Goal: Check status: Check status

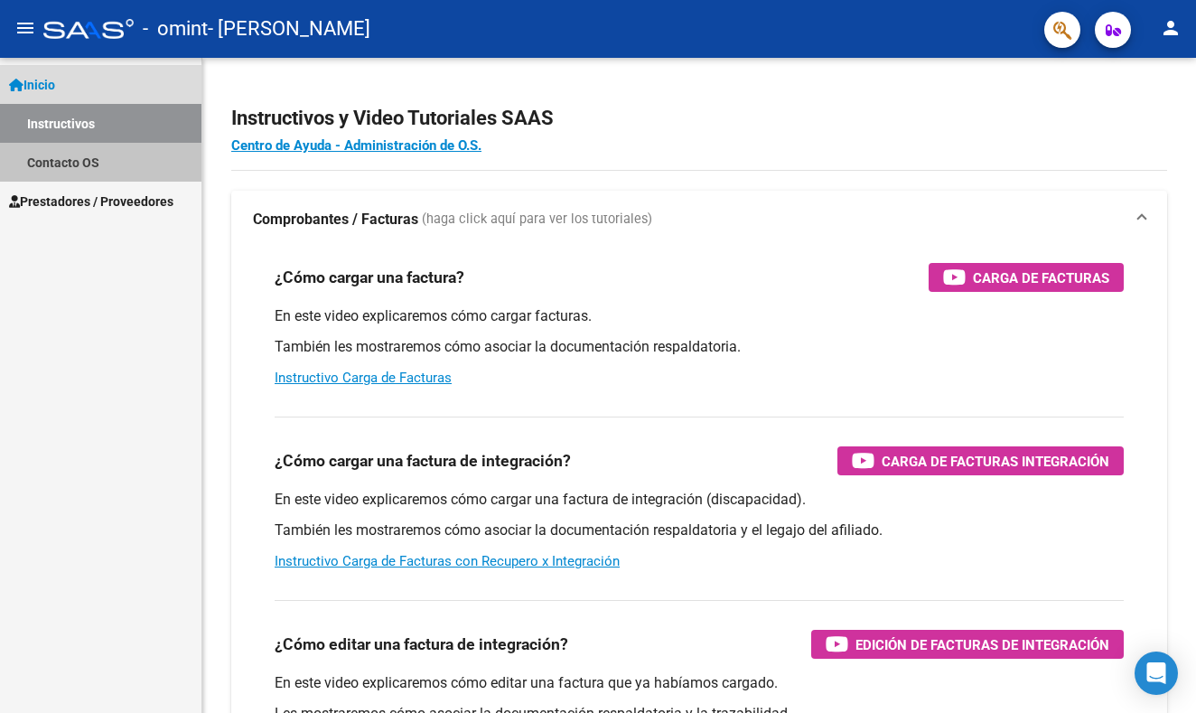
click at [117, 154] on link "Contacto OS" at bounding box center [100, 162] width 201 height 39
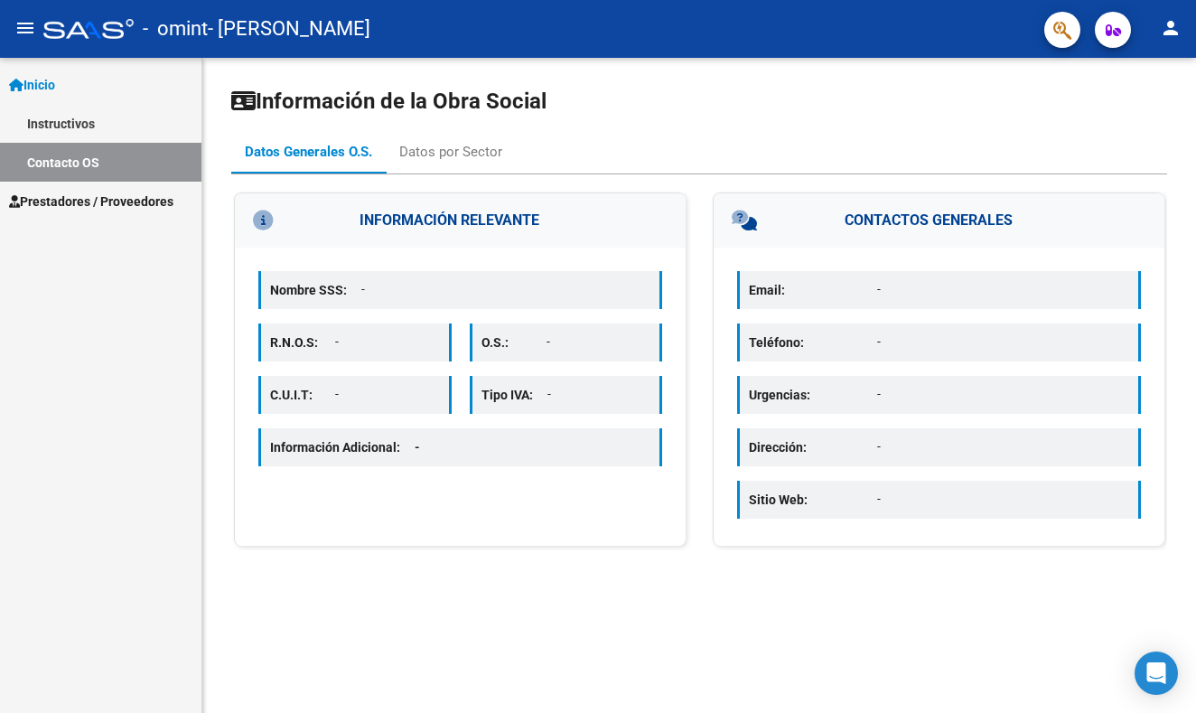
click at [108, 203] on span "Prestadores / Proveedores" at bounding box center [91, 201] width 164 height 20
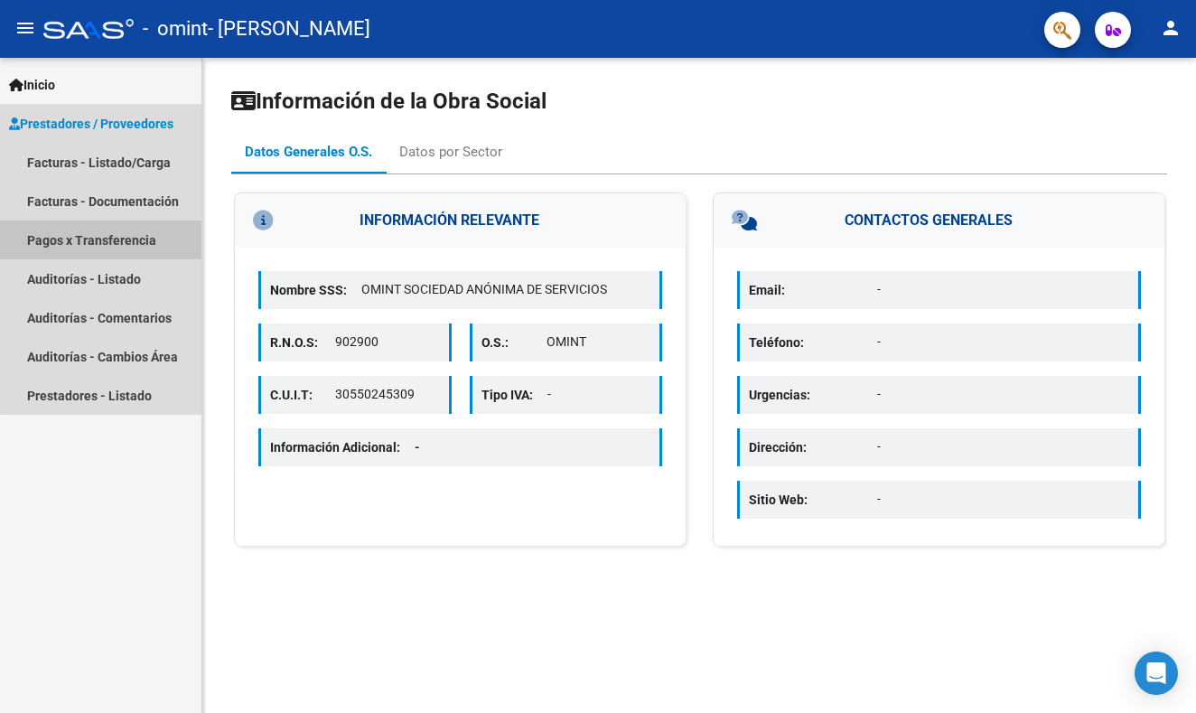
click at [126, 238] on link "Pagos x Transferencia" at bounding box center [100, 239] width 201 height 39
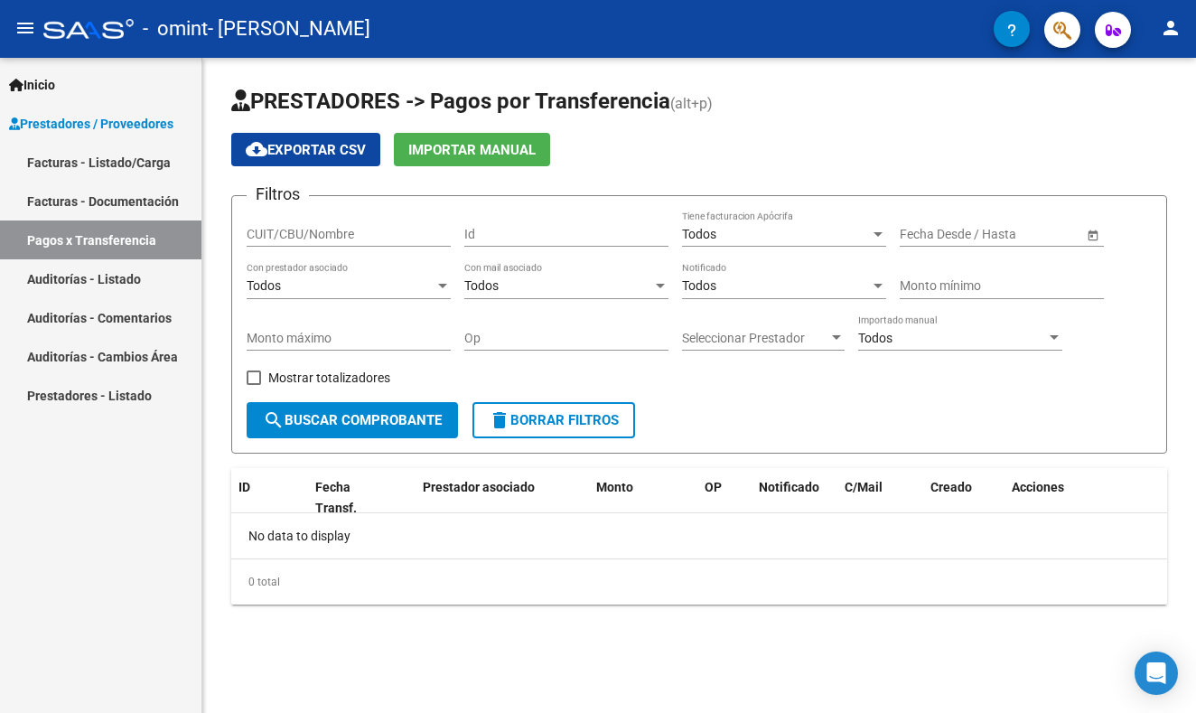
click at [364, 291] on div "Todos" at bounding box center [341, 285] width 188 height 15
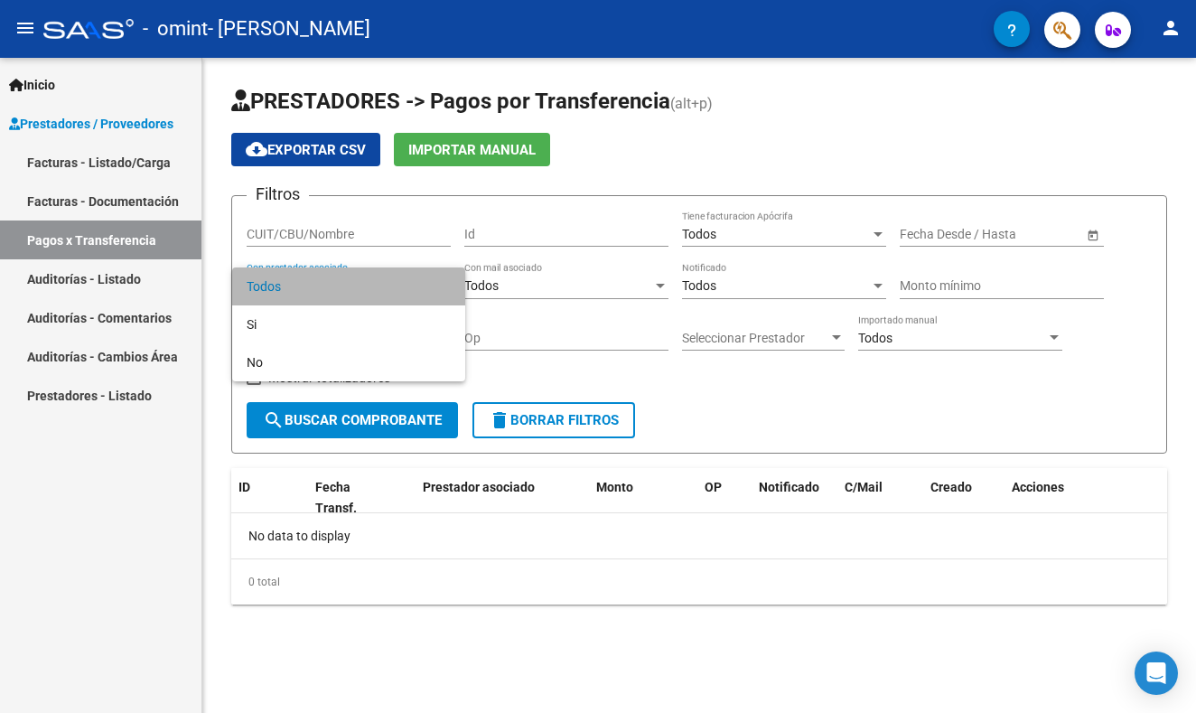
click at [364, 291] on span "Todos" at bounding box center [349, 286] width 204 height 38
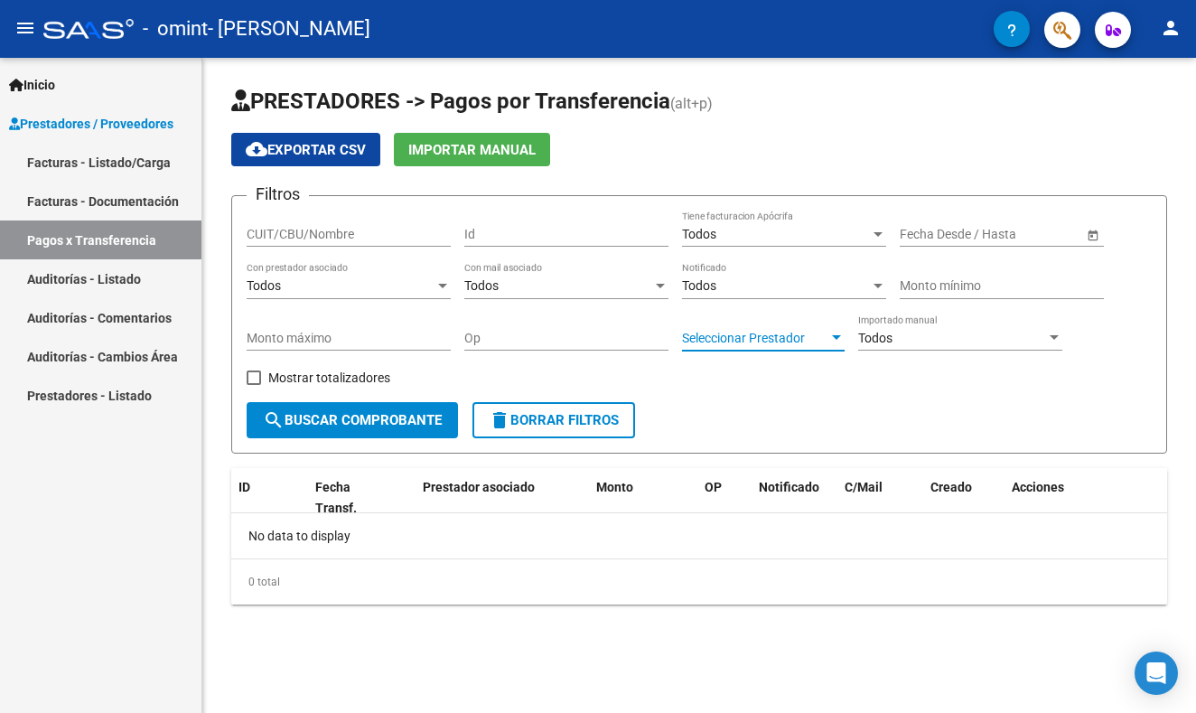
click at [764, 339] on span "Seleccionar Prestador" at bounding box center [755, 338] width 146 height 15
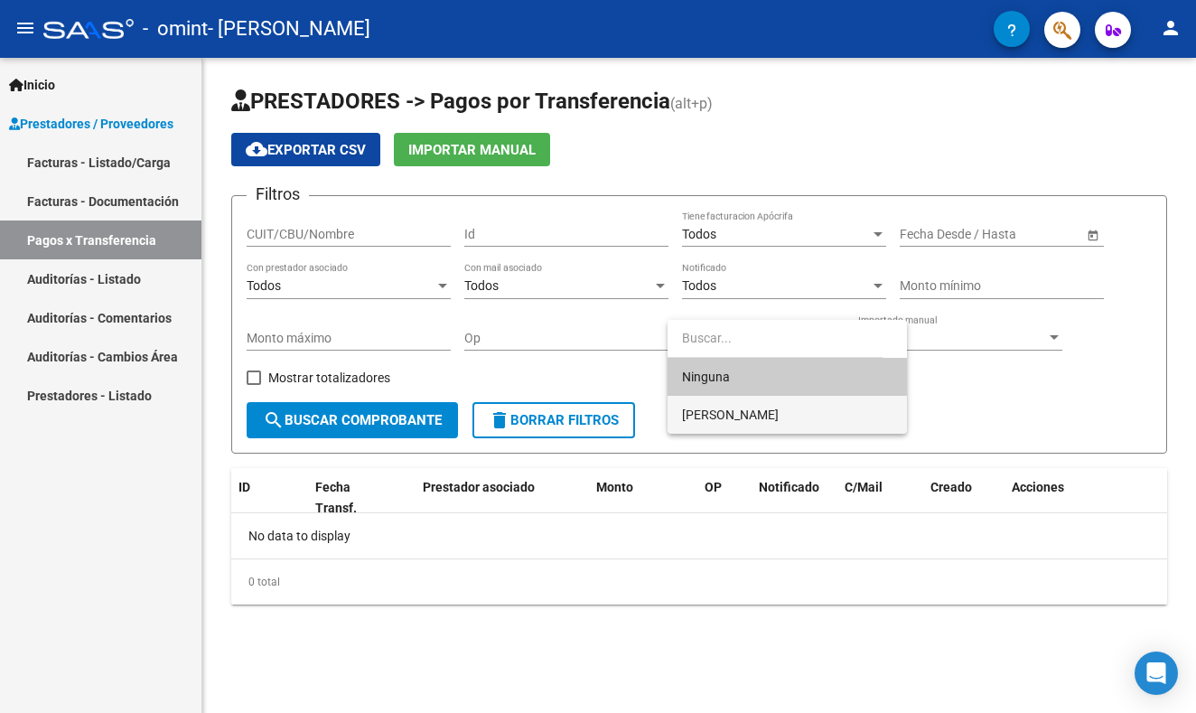
click at [759, 406] on span "[PERSON_NAME]" at bounding box center [787, 415] width 210 height 38
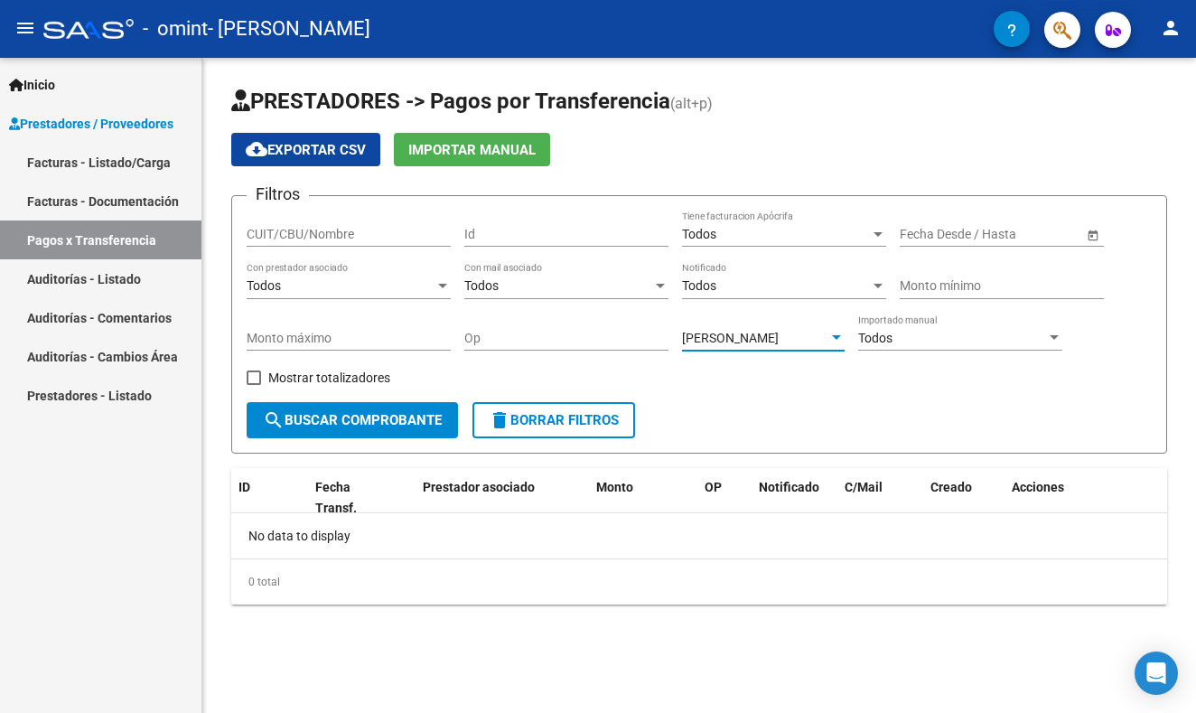
click at [925, 341] on div "Todos" at bounding box center [952, 338] width 188 height 15
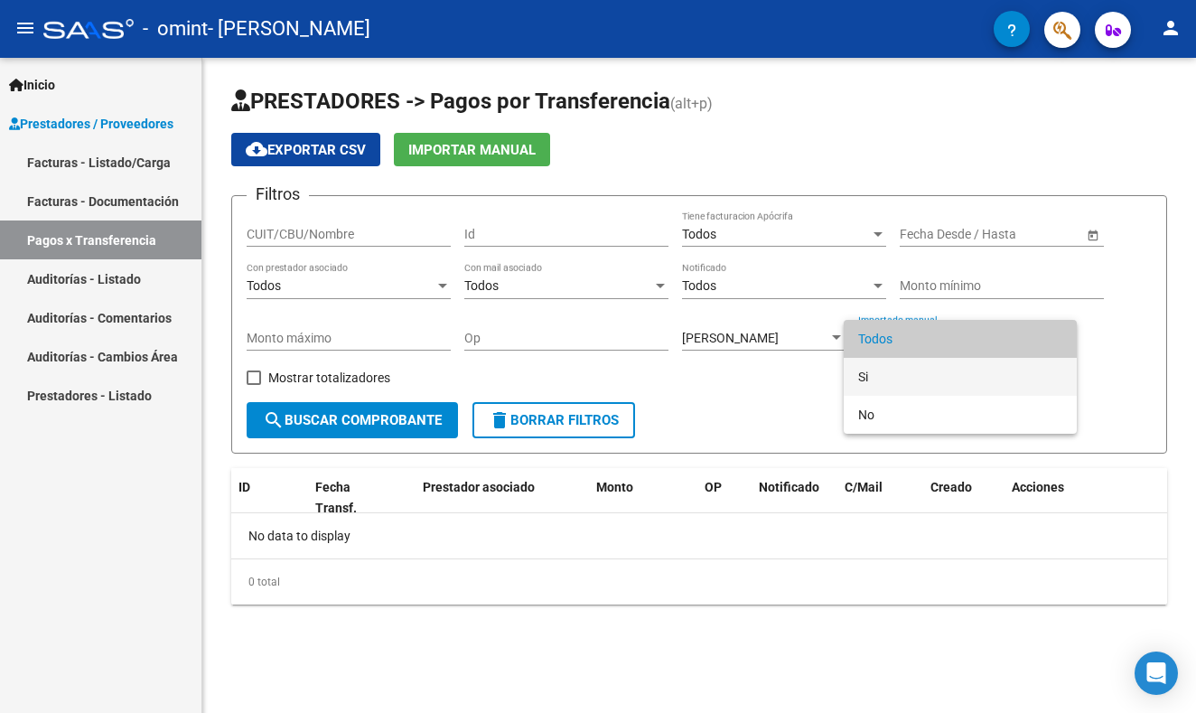
click at [918, 368] on span "Si" at bounding box center [960, 377] width 204 height 38
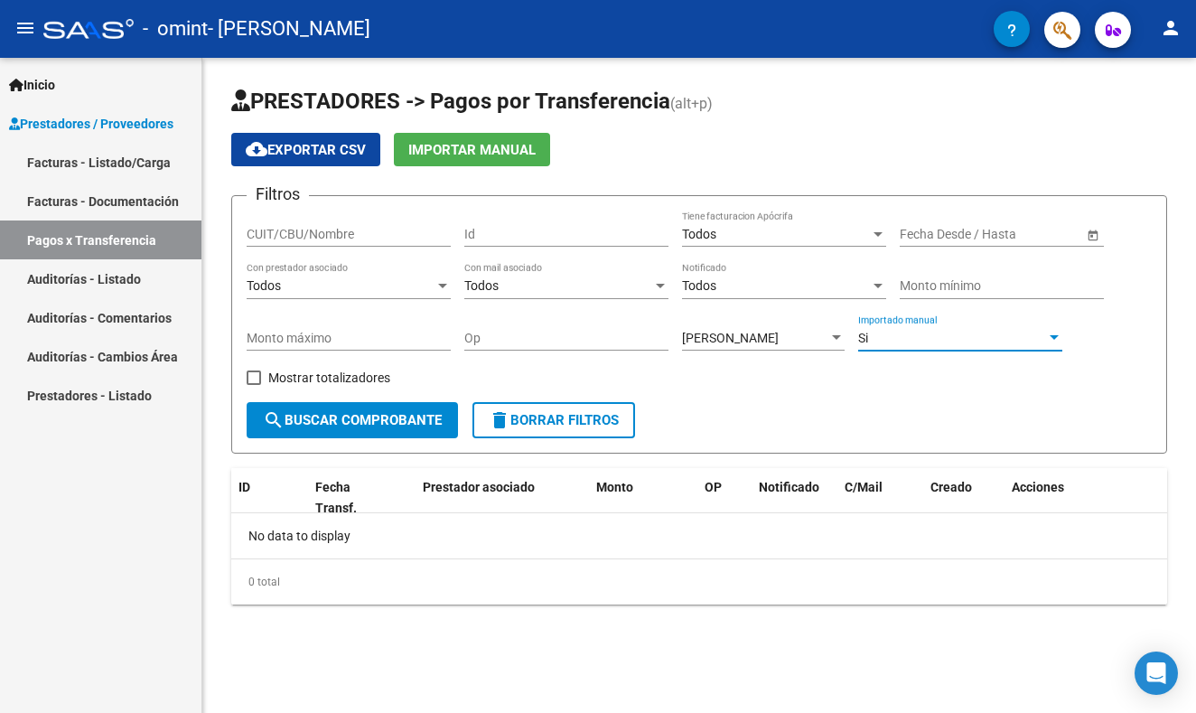
click at [378, 418] on span "search Buscar Comprobante" at bounding box center [352, 420] width 179 height 16
click at [407, 231] on input "CUIT/CBU/Nombre" at bounding box center [349, 234] width 204 height 15
click at [969, 238] on div "Fecha inicio – Fecha fin" at bounding box center [991, 234] width 183 height 15
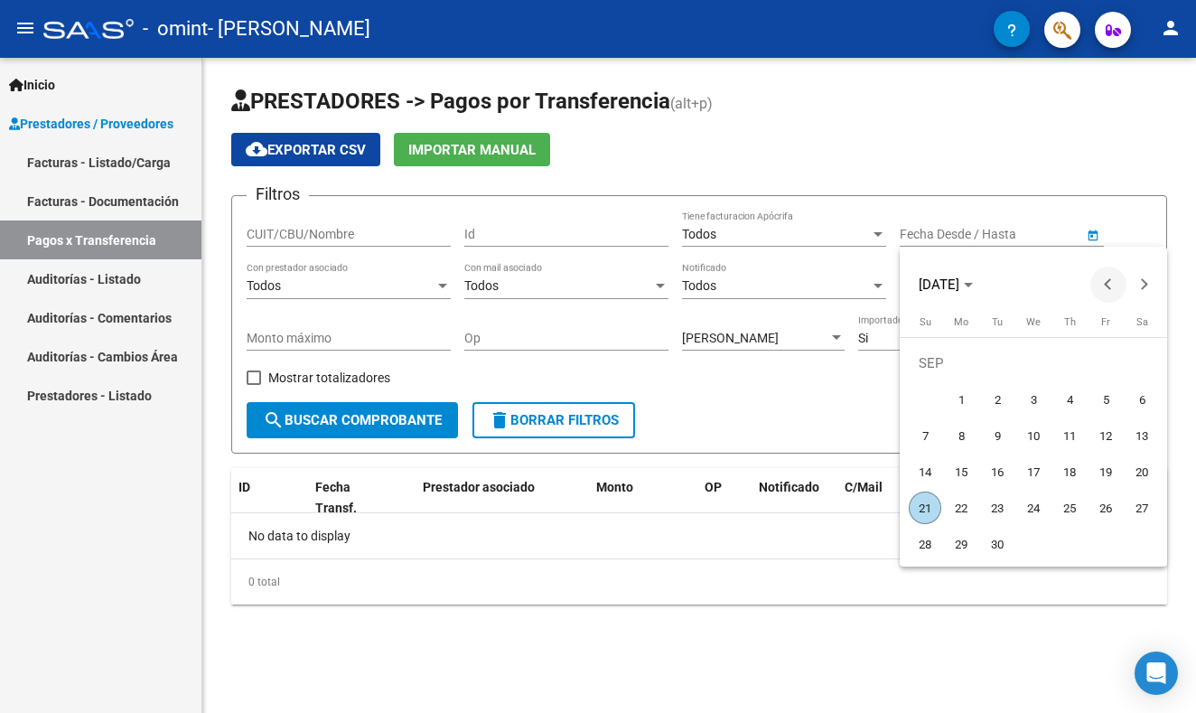
click at [1108, 284] on button "Previous month" at bounding box center [1108, 284] width 36 height 36
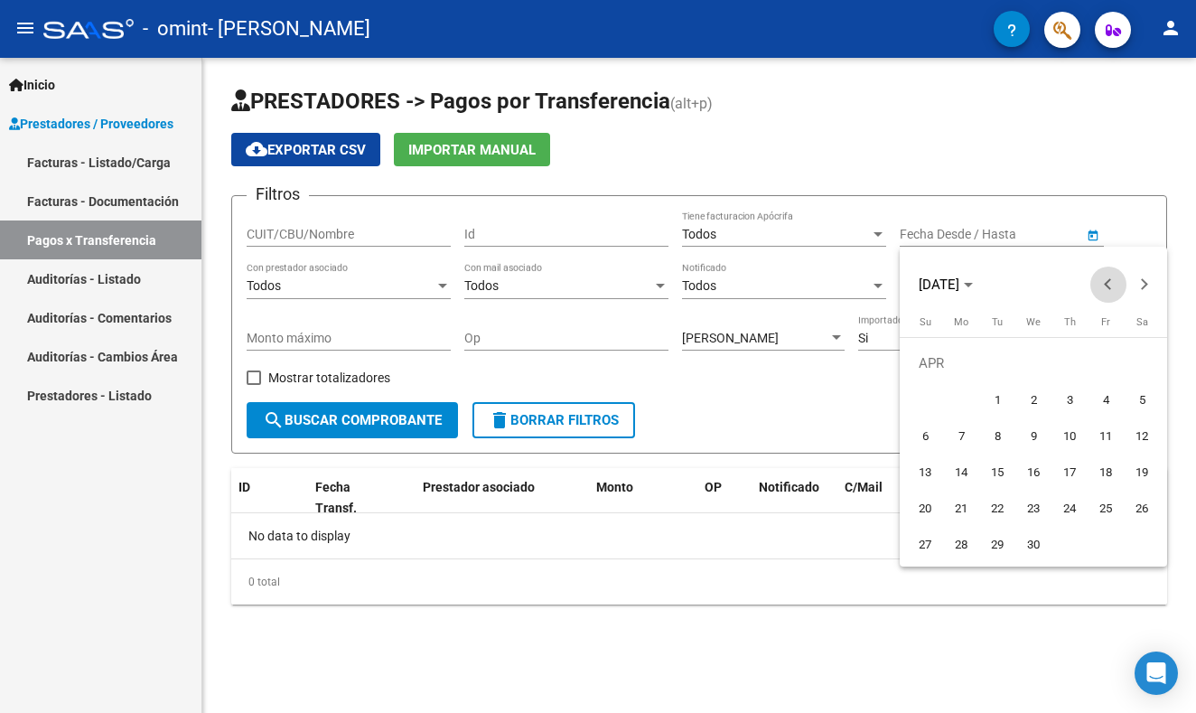
click at [1108, 284] on button "Previous month" at bounding box center [1108, 284] width 36 height 36
click at [1115, 283] on span "Previous month" at bounding box center [1108, 284] width 36 height 36
click at [1140, 360] on span "1" at bounding box center [1141, 363] width 33 height 33
type input "[DATE]"
click at [1148, 288] on span "Next month" at bounding box center [1144, 284] width 36 height 36
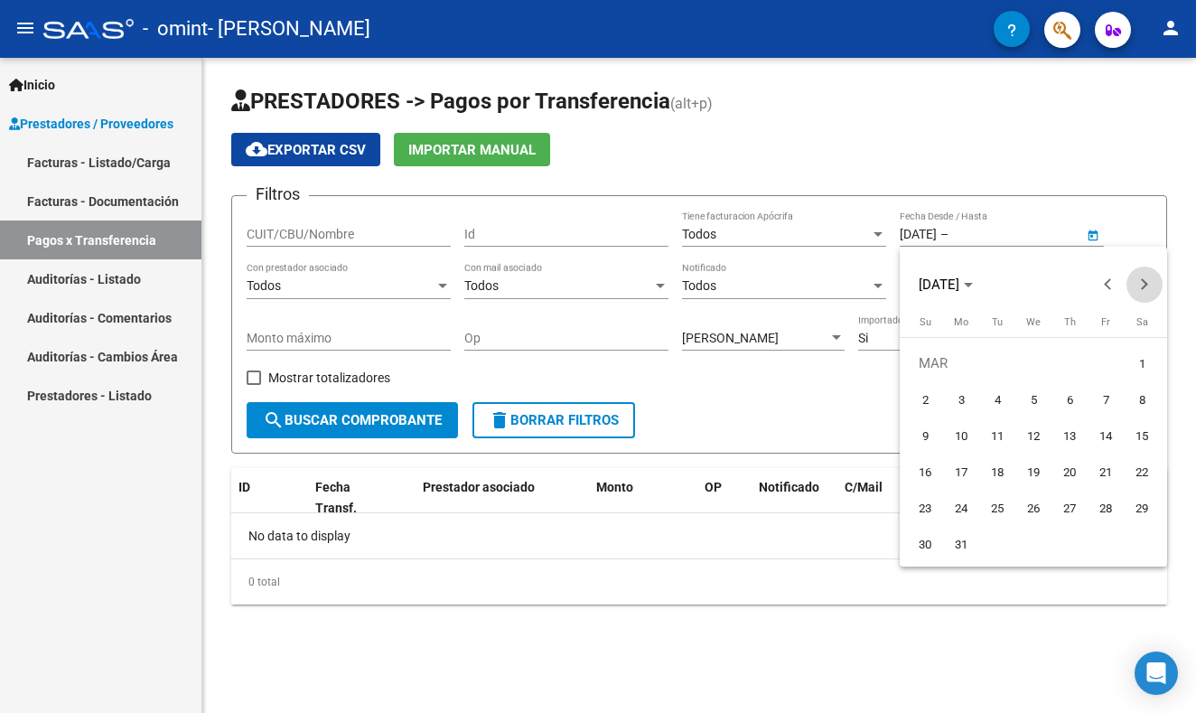
click at [1148, 288] on span "Next month" at bounding box center [1144, 284] width 36 height 36
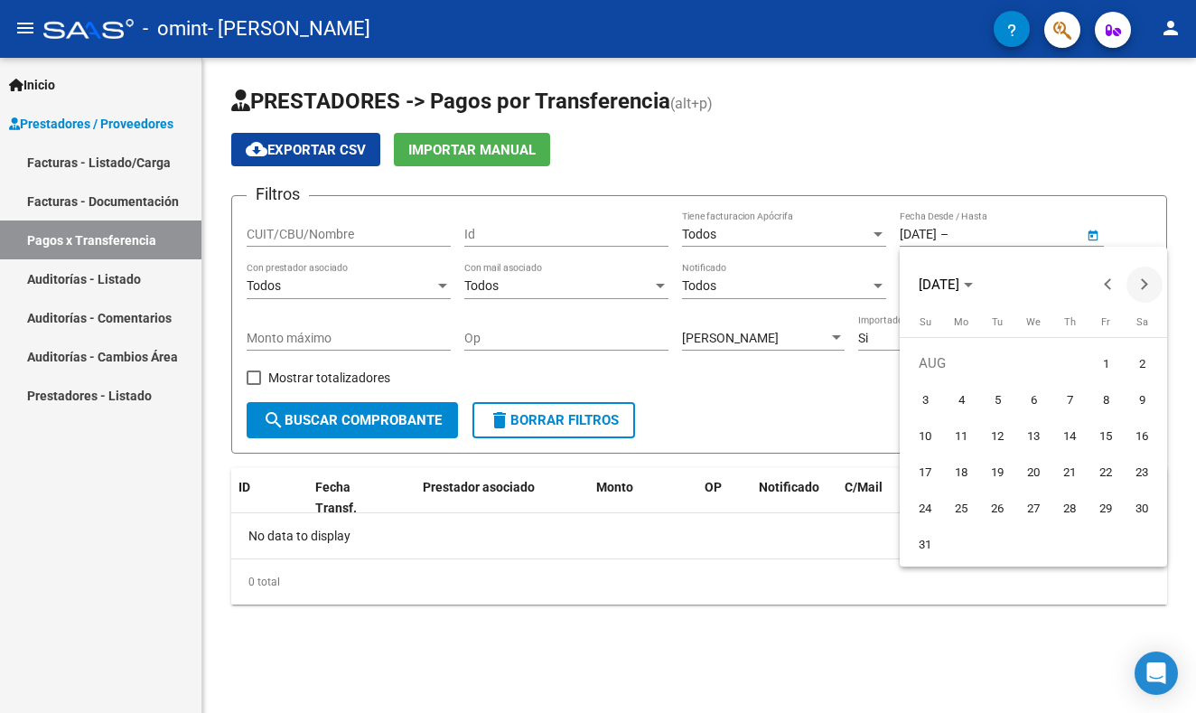
click at [1148, 288] on span "Next month" at bounding box center [1144, 284] width 36 height 36
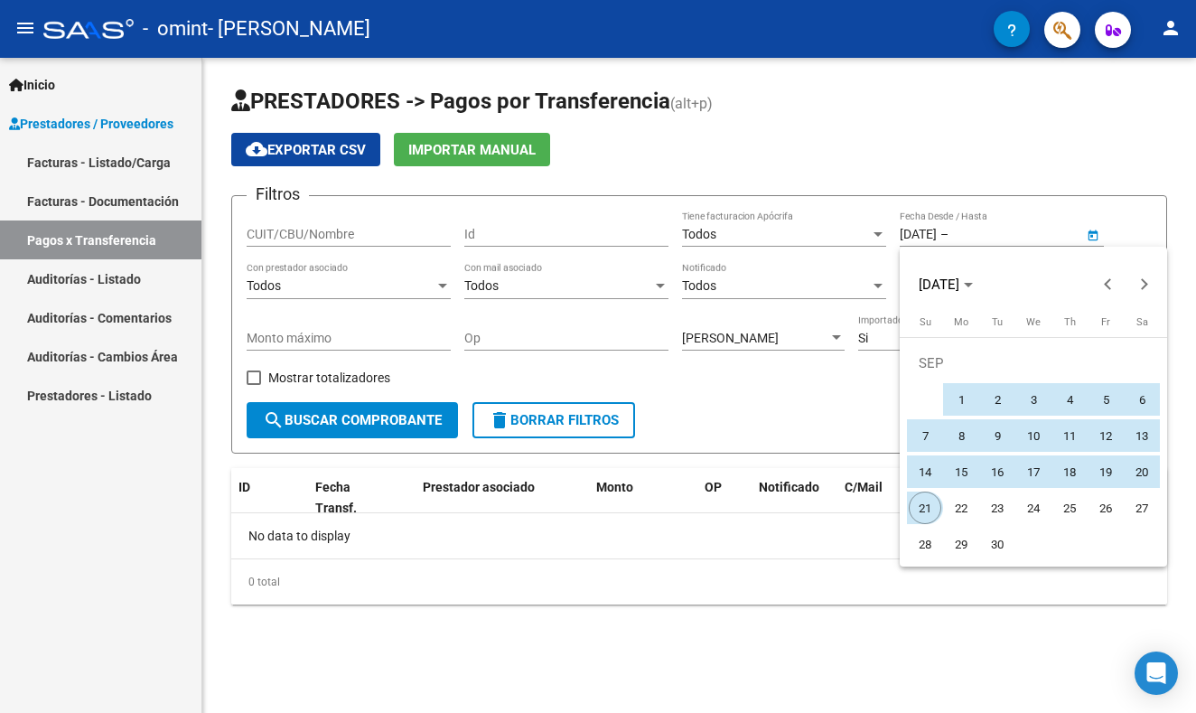
click at [928, 506] on span "21" at bounding box center [925, 507] width 33 height 33
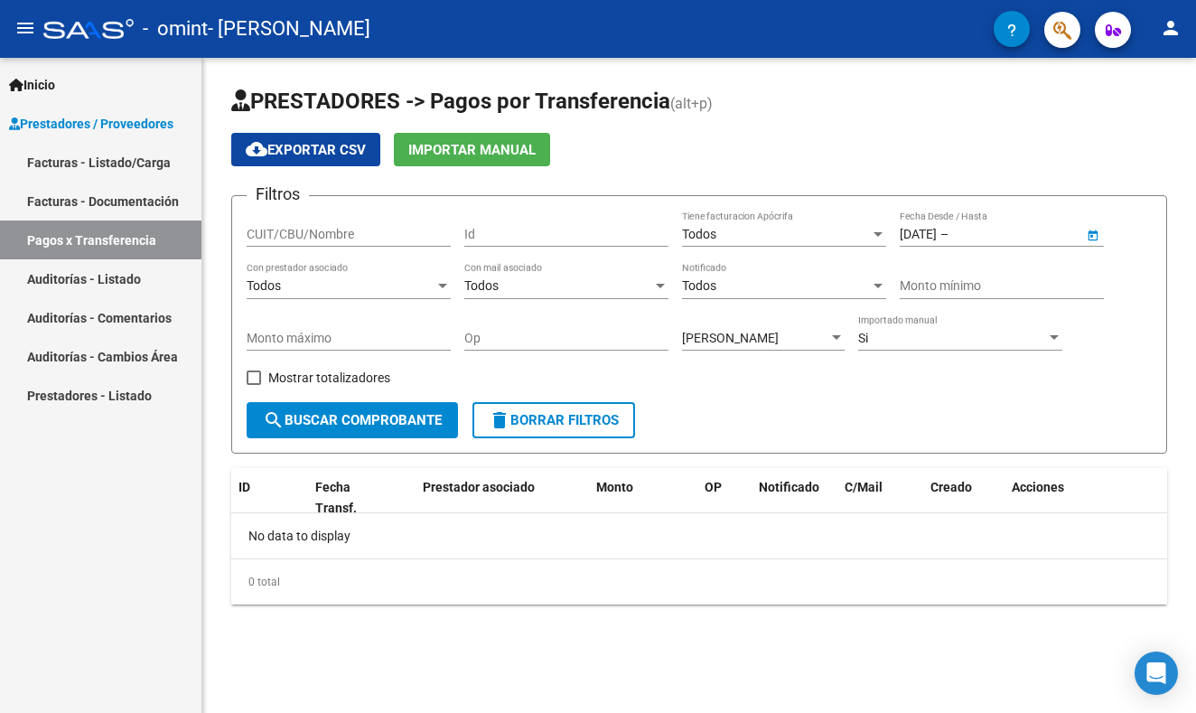
type input "[DATE]"
click at [386, 411] on button "search Buscar Comprobante" at bounding box center [352, 420] width 211 height 36
click at [914, 335] on div "Si" at bounding box center [952, 338] width 188 height 15
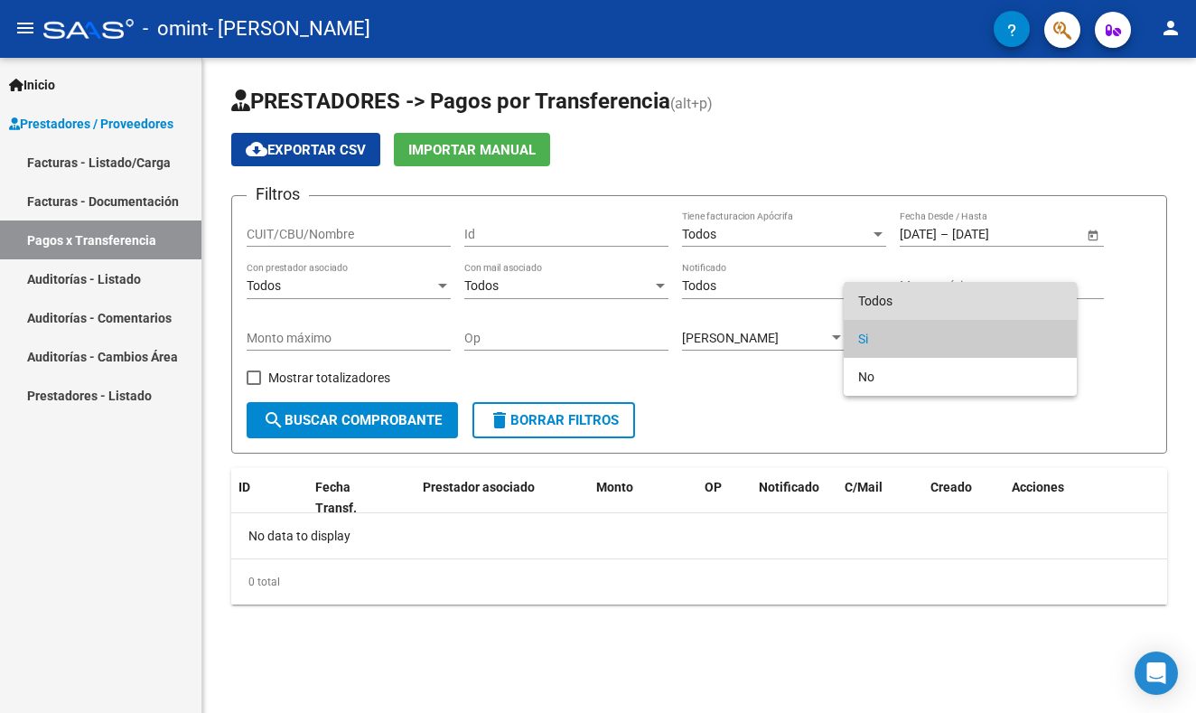
click at [927, 298] on span "Todos" at bounding box center [960, 301] width 204 height 38
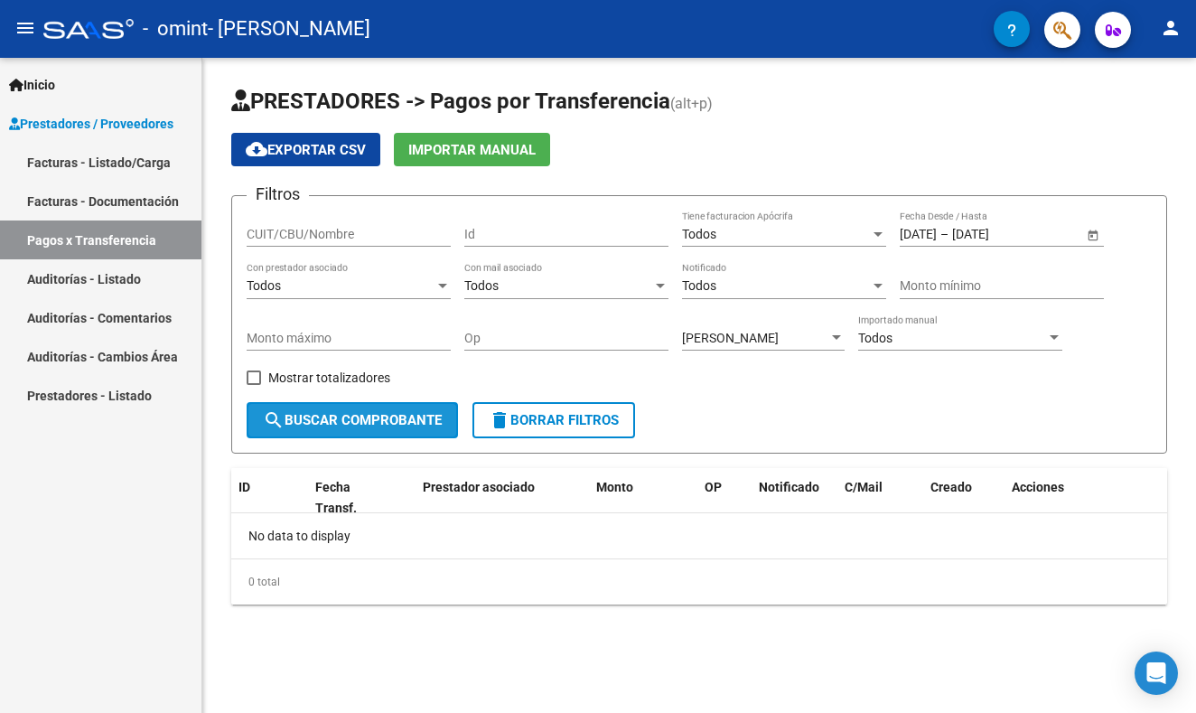
click at [368, 423] on span "search Buscar Comprobante" at bounding box center [352, 420] width 179 height 16
click at [284, 378] on span "Mostrar totalizadores" at bounding box center [329, 378] width 122 height 22
click at [254, 385] on input "Mostrar totalizadores" at bounding box center [253, 385] width 1 height 1
checkbox input "true"
click at [304, 419] on span "search Buscar Comprobante" at bounding box center [352, 420] width 179 height 16
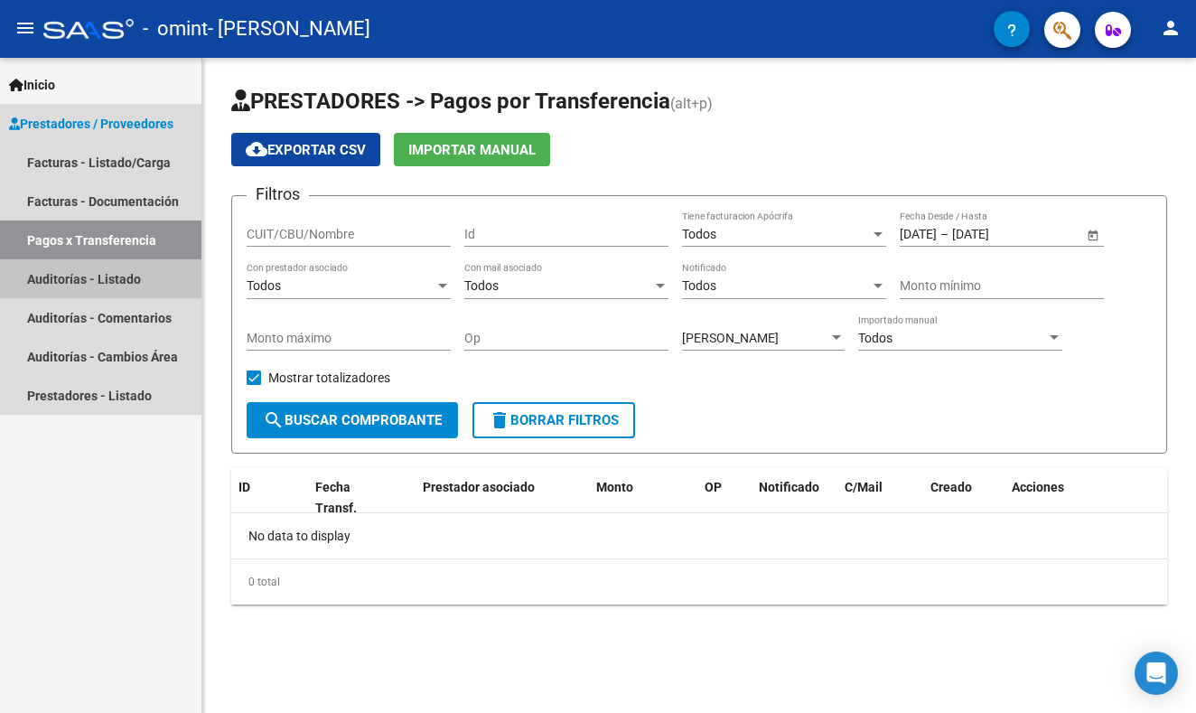
click at [118, 281] on link "Auditorías - Listado" at bounding box center [100, 278] width 201 height 39
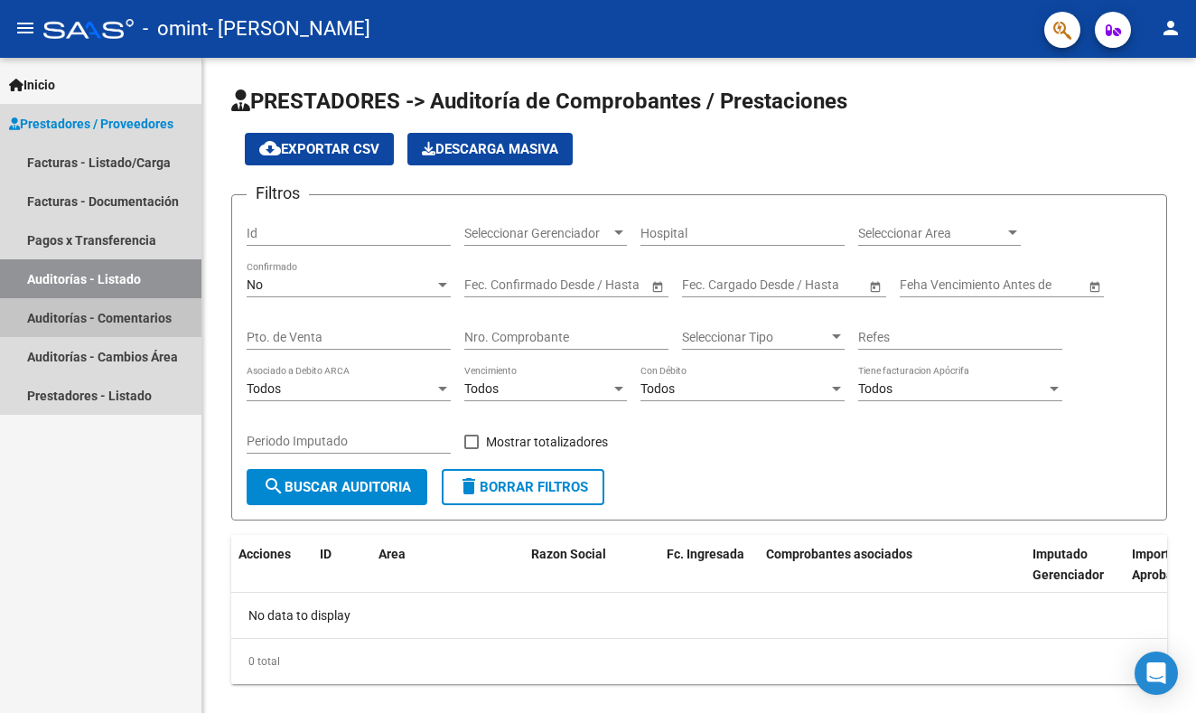
click at [111, 317] on link "Auditorías - Comentarios" at bounding box center [100, 317] width 201 height 39
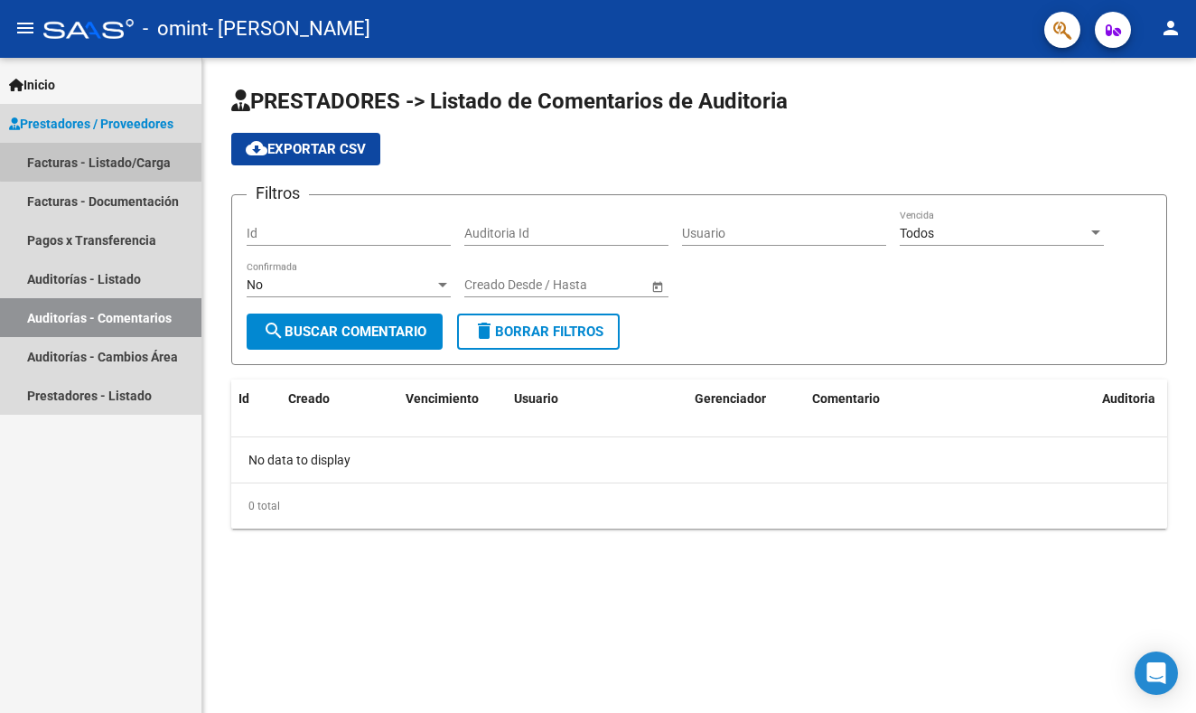
click at [140, 159] on link "Facturas - Listado/Carga" at bounding box center [100, 162] width 201 height 39
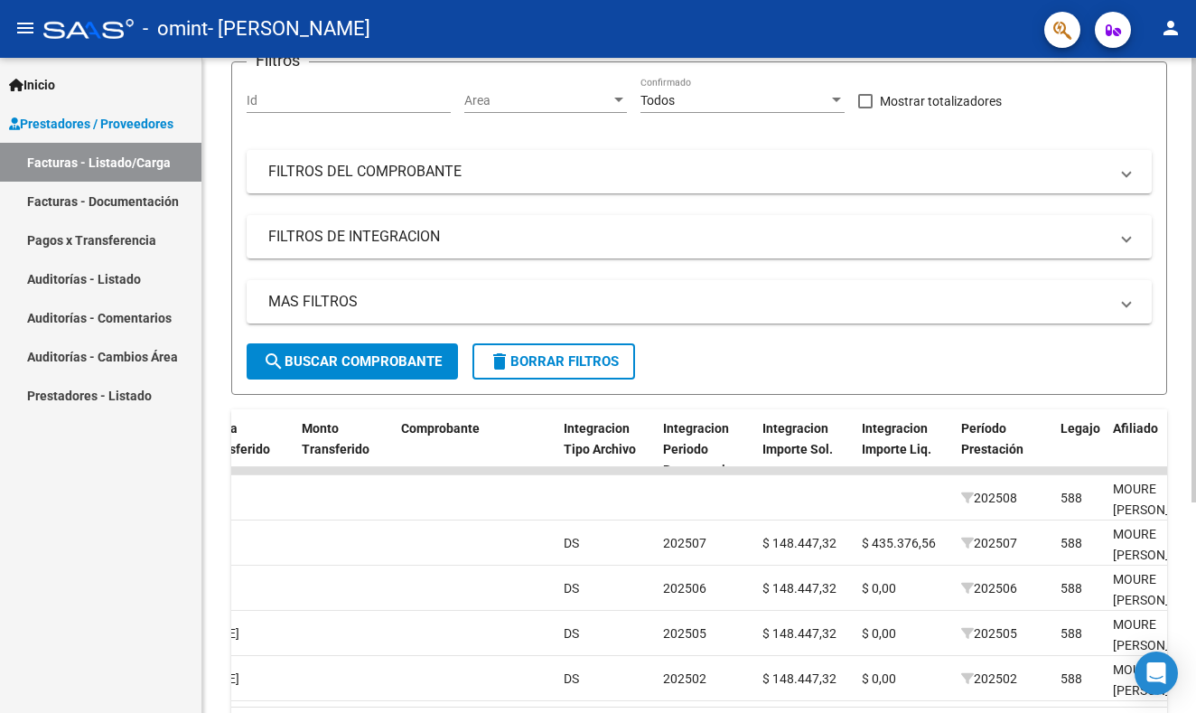
scroll to position [197, 0]
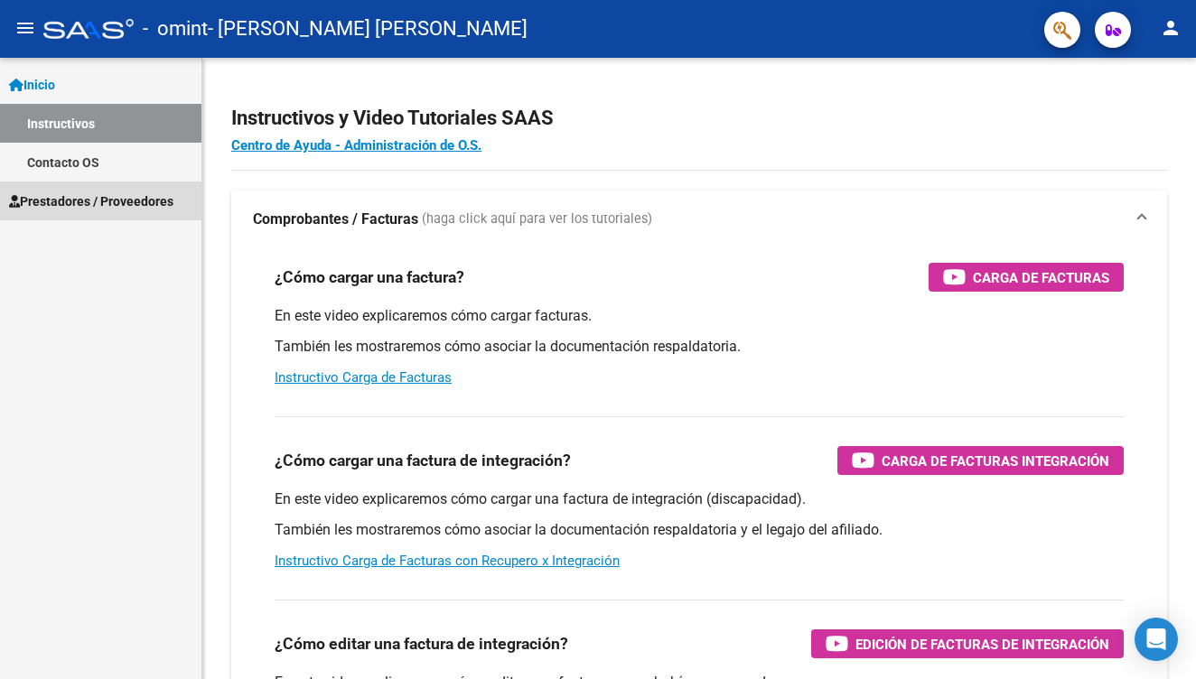
click at [94, 203] on span "Prestadores / Proveedores" at bounding box center [91, 201] width 164 height 20
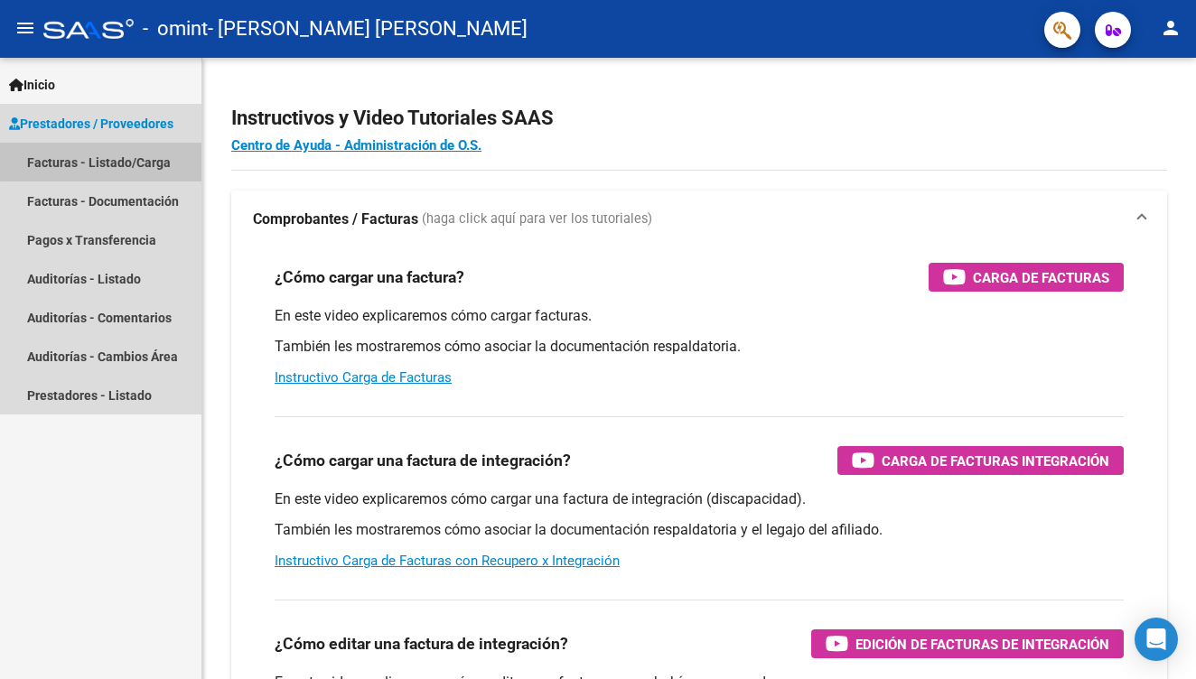
click at [130, 159] on link "Facturas - Listado/Carga" at bounding box center [100, 162] width 201 height 39
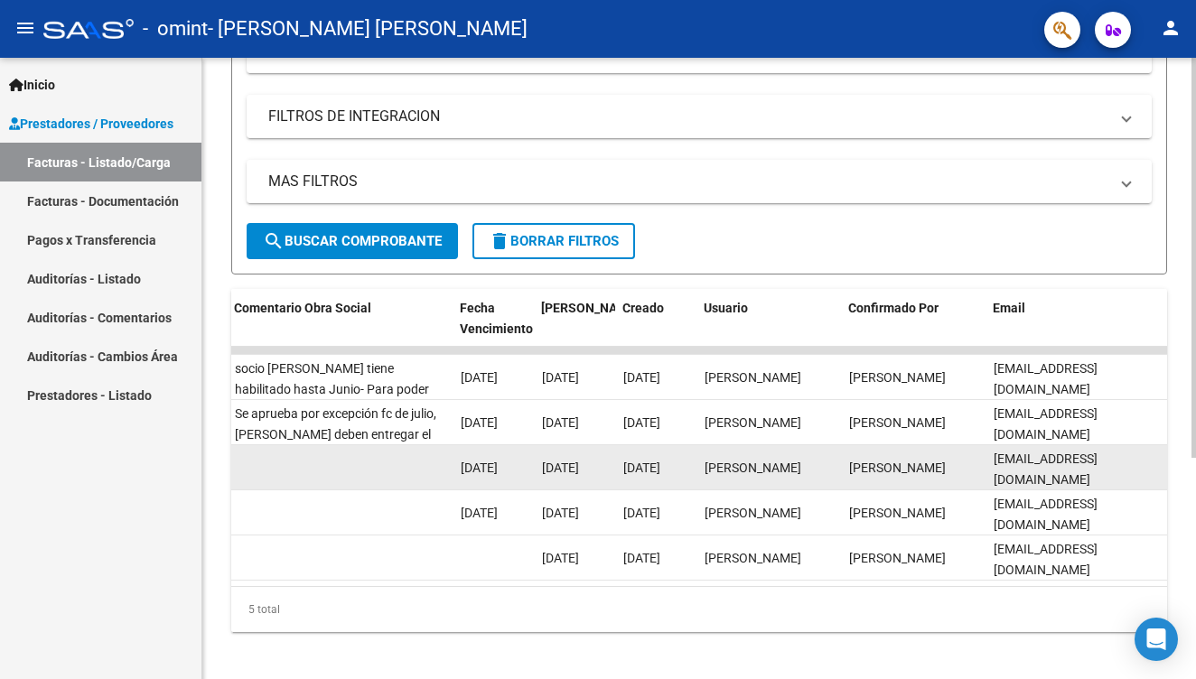
scroll to position [0, 2872]
